Goal: Answer question/provide support: Share knowledge or assist other users

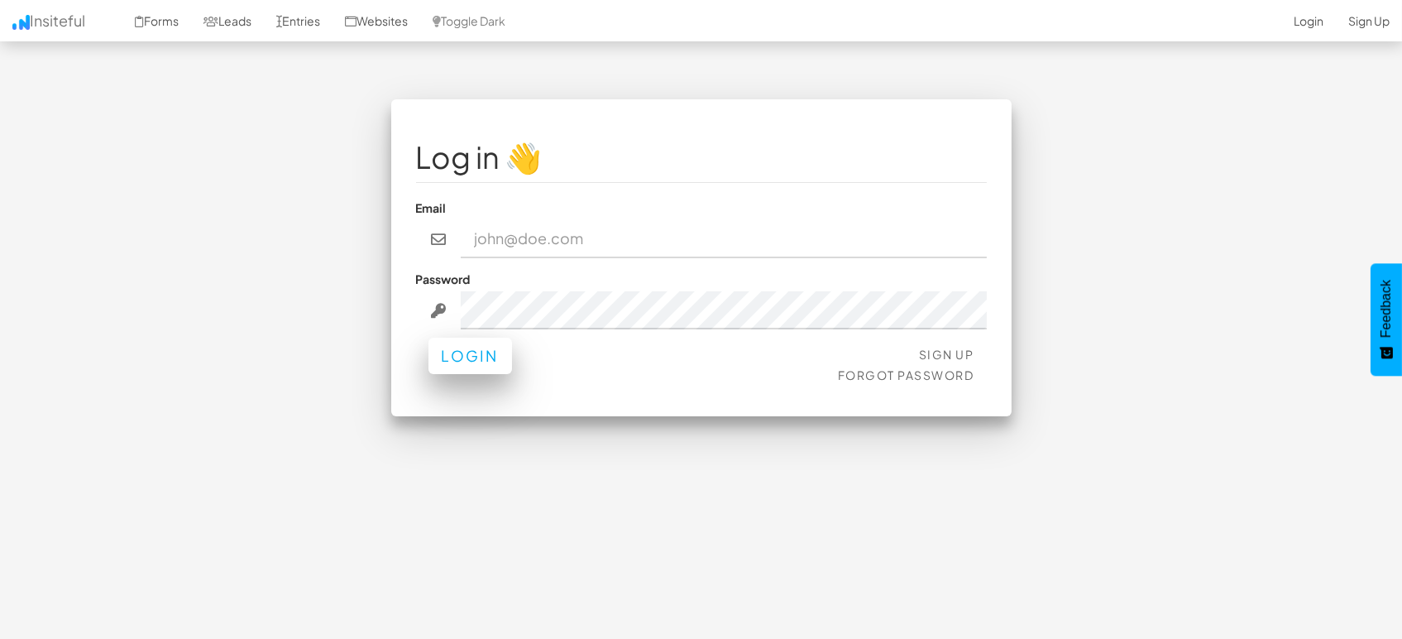
type input "[EMAIL_ADDRESS][DOMAIN_NAME]"
click at [483, 348] on button "Login" at bounding box center [471, 356] width 84 height 36
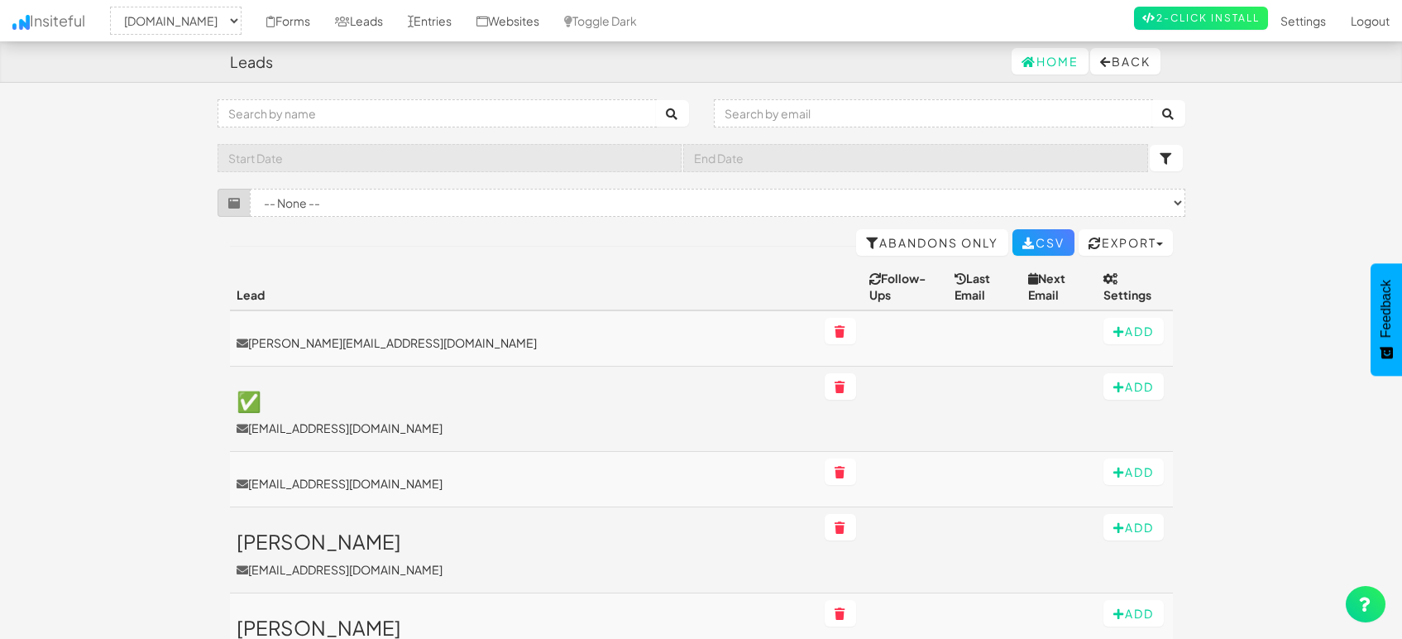
select select "1505"
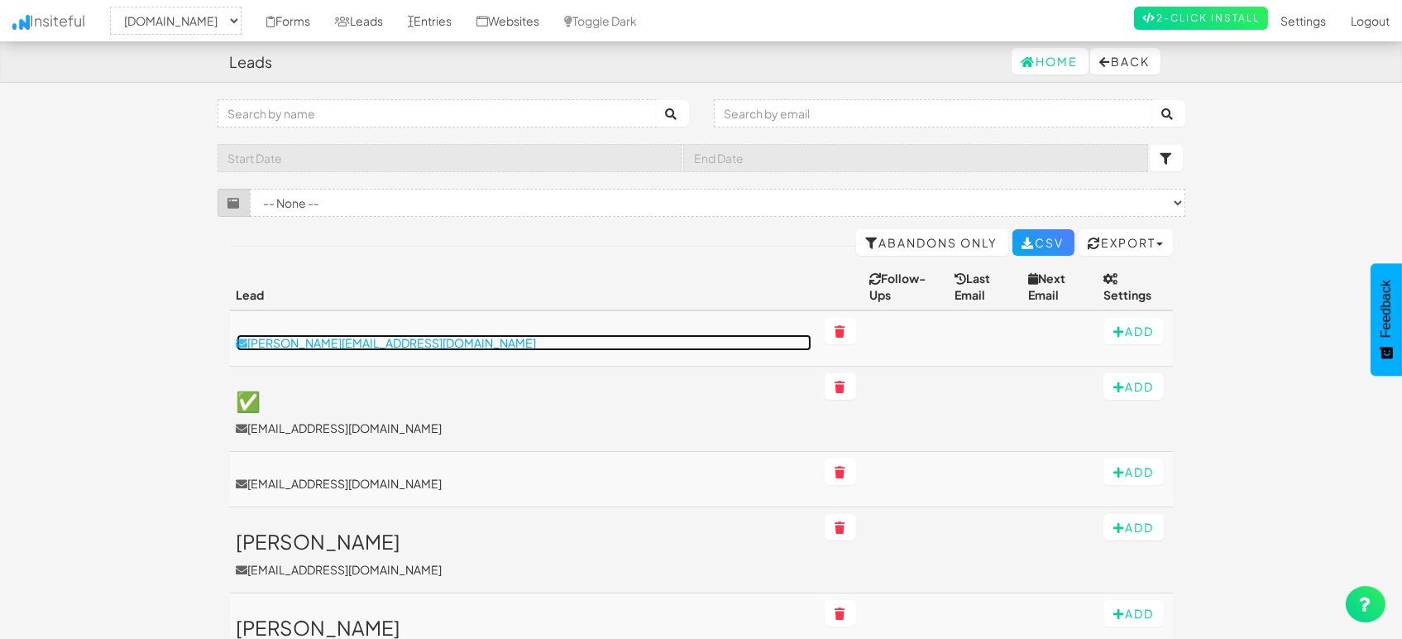
click at [364, 334] on p "[PERSON_NAME][EMAIL_ADDRESS][DOMAIN_NAME]" at bounding box center [525, 342] width 576 height 17
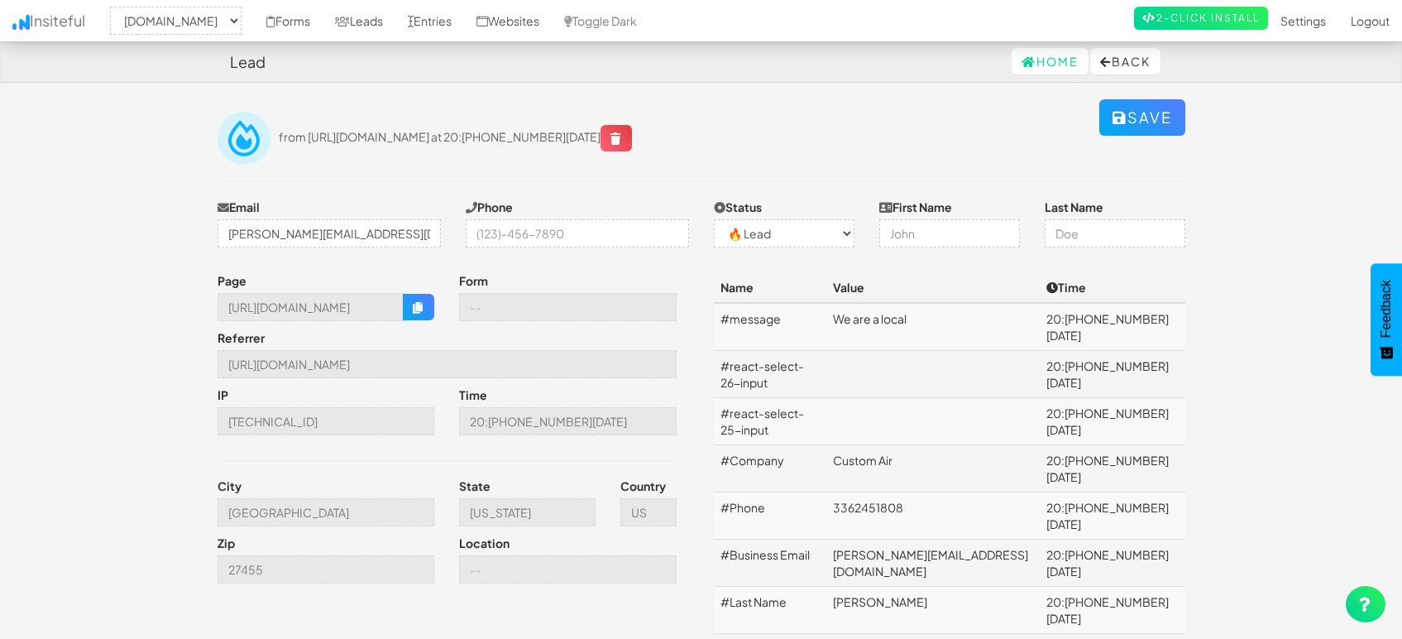
select select "1505"
select select "0"
click at [391, 511] on input "[GEOGRAPHIC_DATA]" at bounding box center [327, 512] width 218 height 28
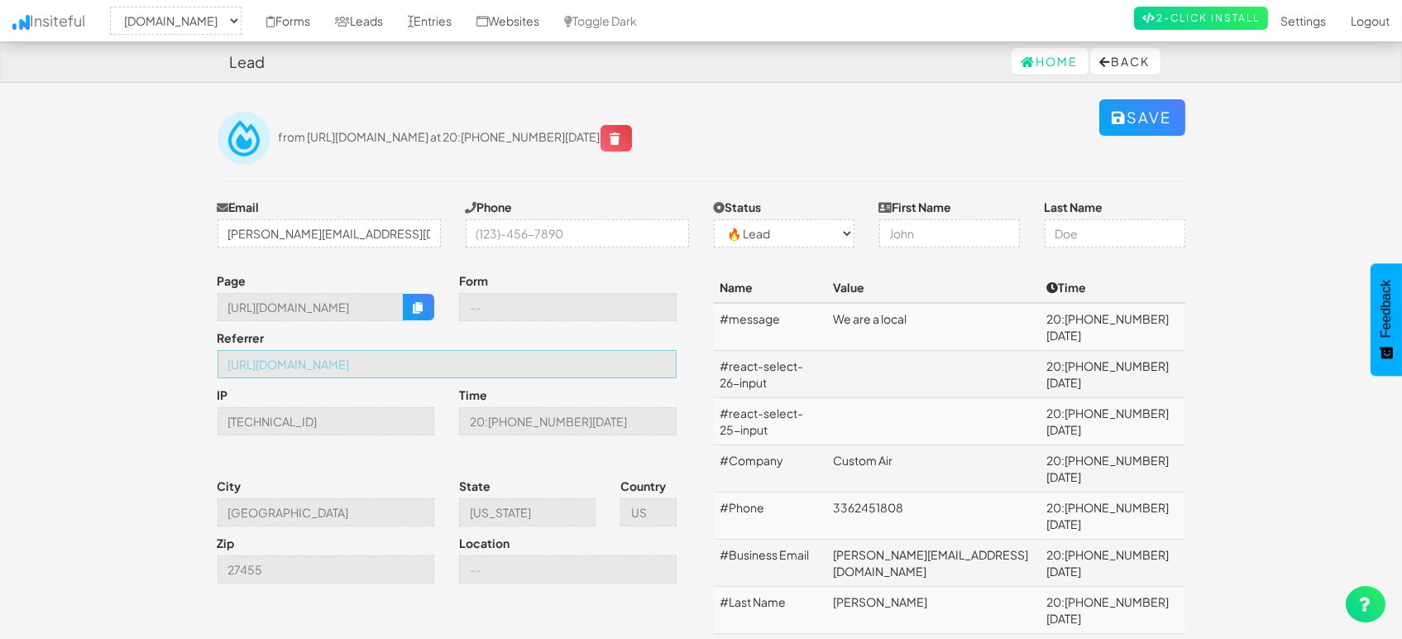
click at [426, 366] on input "[URL][DOMAIN_NAME]" at bounding box center [447, 364] width 459 height 28
click at [433, 296] on button "button" at bounding box center [418, 307] width 31 height 26
click at [311, 518] on input "[GEOGRAPHIC_DATA]" at bounding box center [327, 512] width 218 height 28
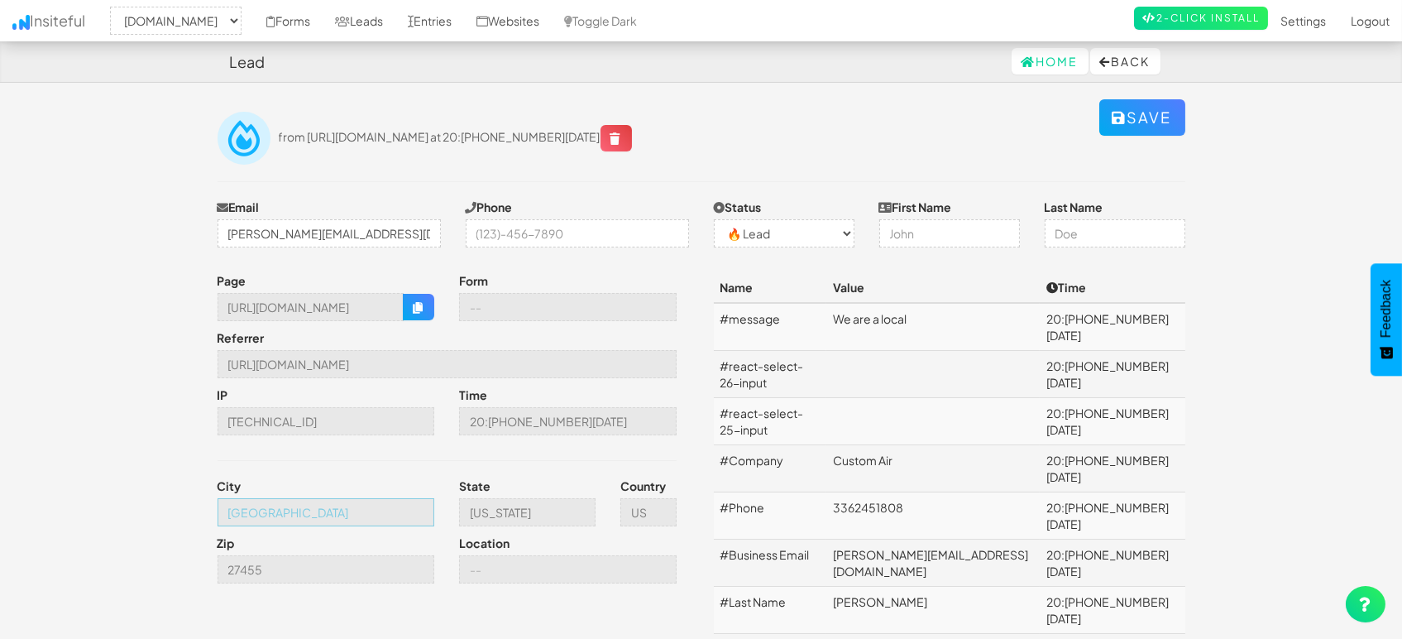
click at [311, 518] on input "[GEOGRAPHIC_DATA]" at bounding box center [327, 512] width 218 height 28
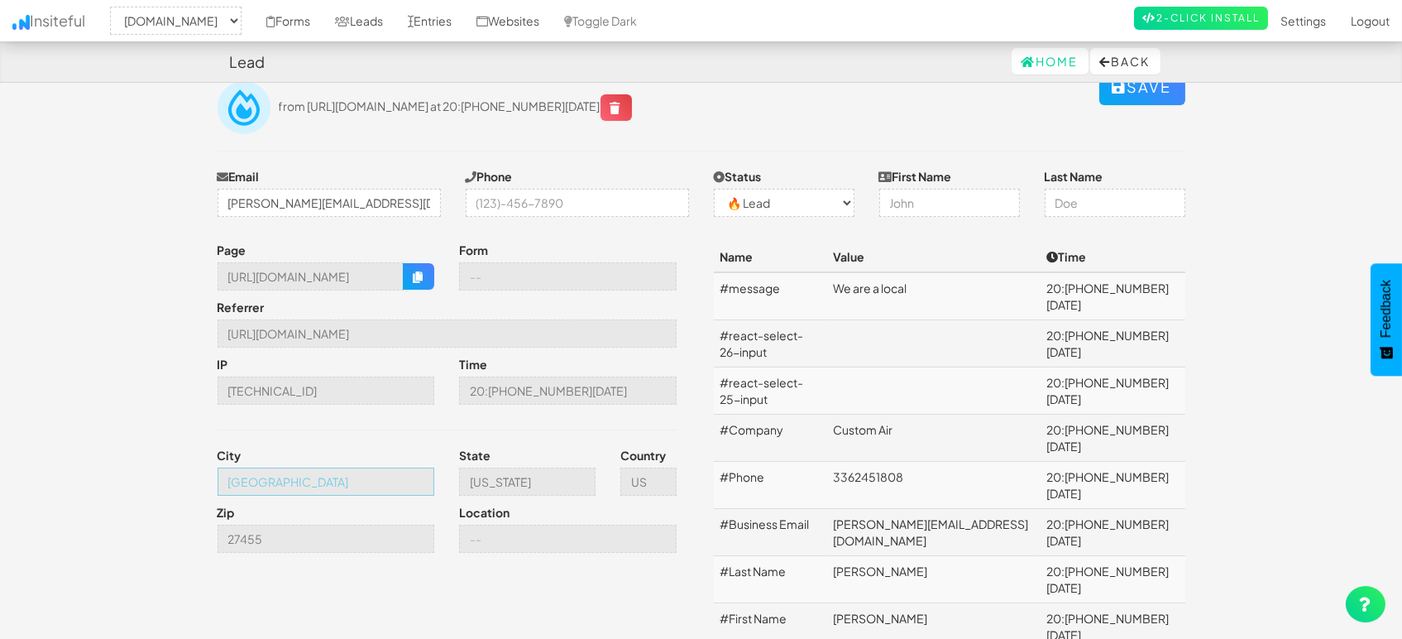
scroll to position [60, 0]
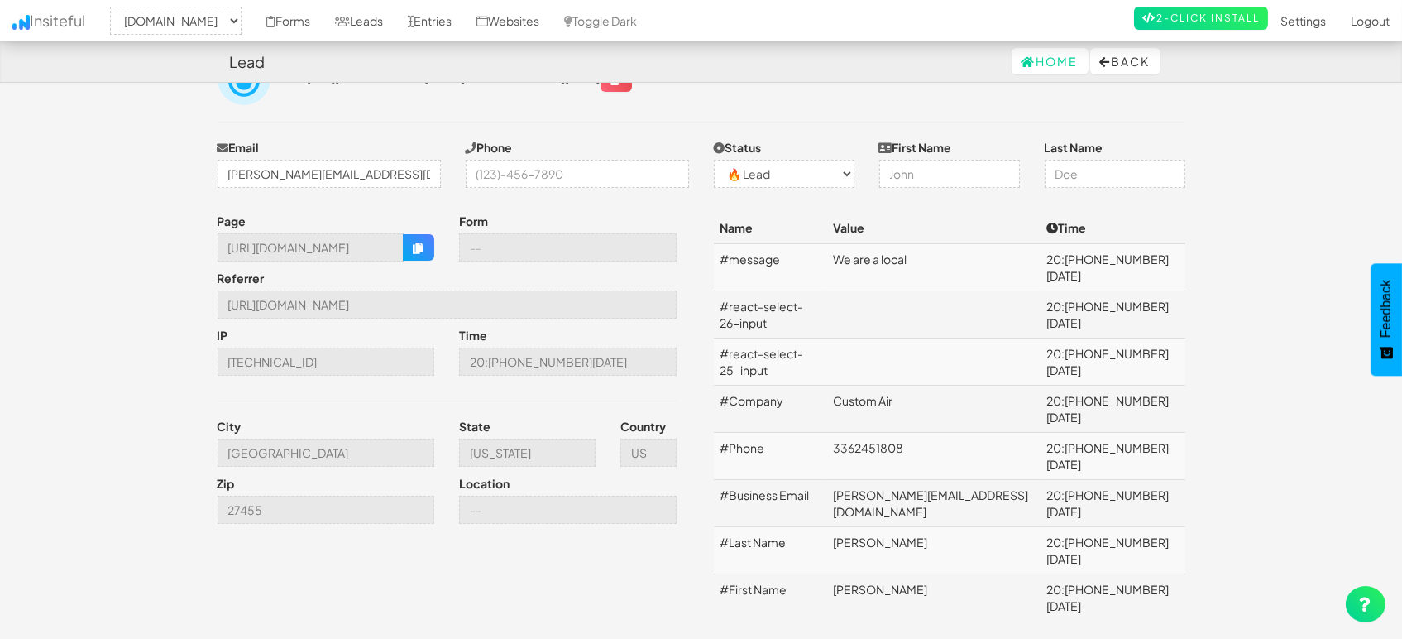
click at [897, 248] on td "We are a local" at bounding box center [933, 267] width 213 height 48
click at [903, 257] on td "We are a local" at bounding box center [933, 267] width 213 height 48
copy td "We are a local"
